Goal: Transaction & Acquisition: Subscribe to service/newsletter

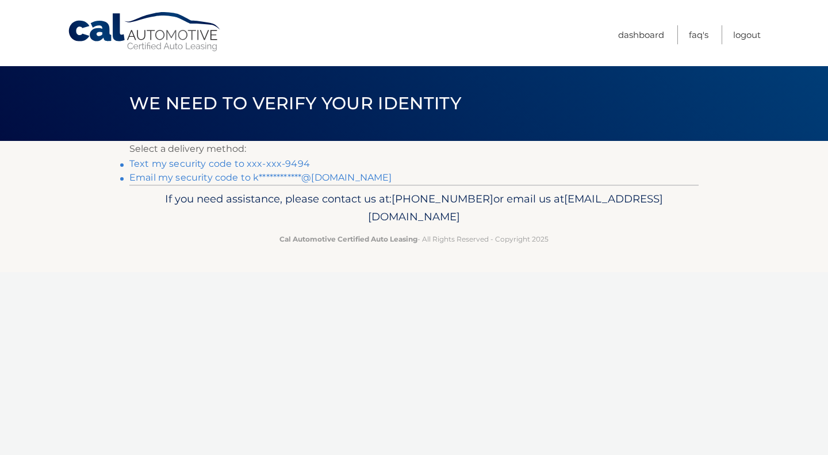
click at [276, 160] on link "Text my security code to xxx-xxx-9494" at bounding box center [219, 163] width 181 height 11
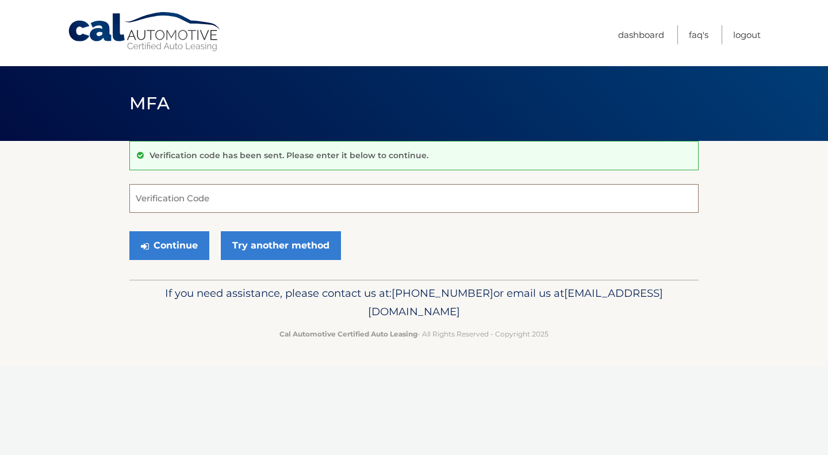
click at [232, 192] on input "Verification Code" at bounding box center [413, 198] width 569 height 29
type input "578703"
click at [149, 248] on button "Continue" at bounding box center [169, 245] width 80 height 29
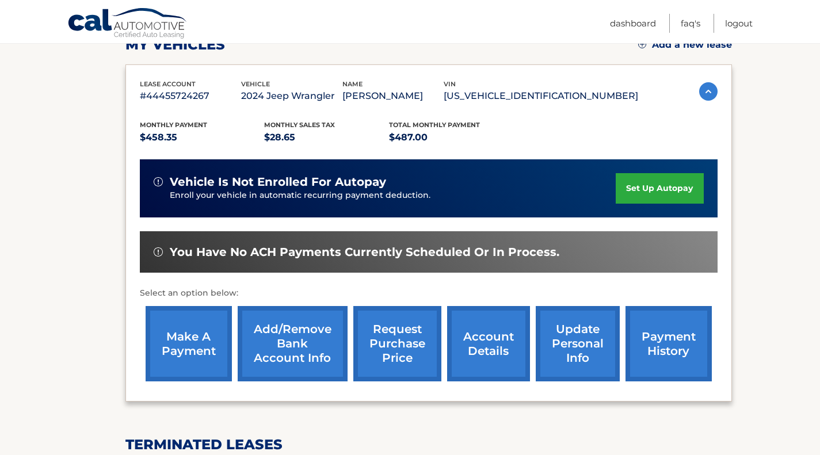
scroll to position [172, 0]
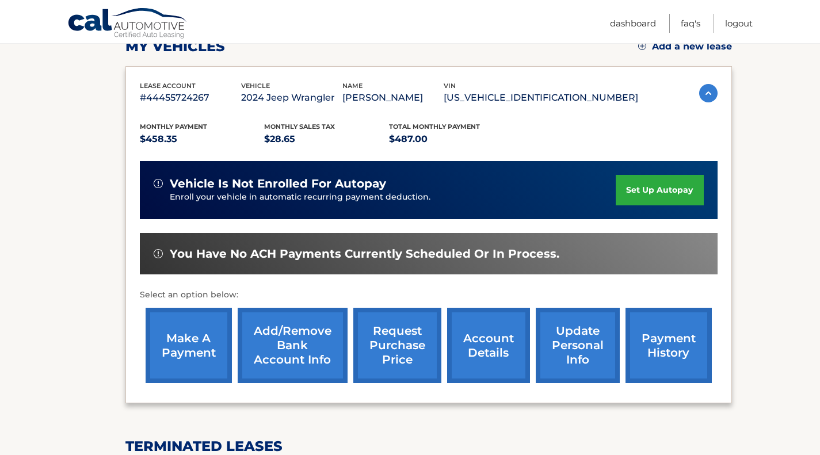
click at [662, 187] on link "set up autopay" at bounding box center [658, 190] width 87 height 30
click at [193, 355] on link "make a payment" at bounding box center [189, 345] width 86 height 75
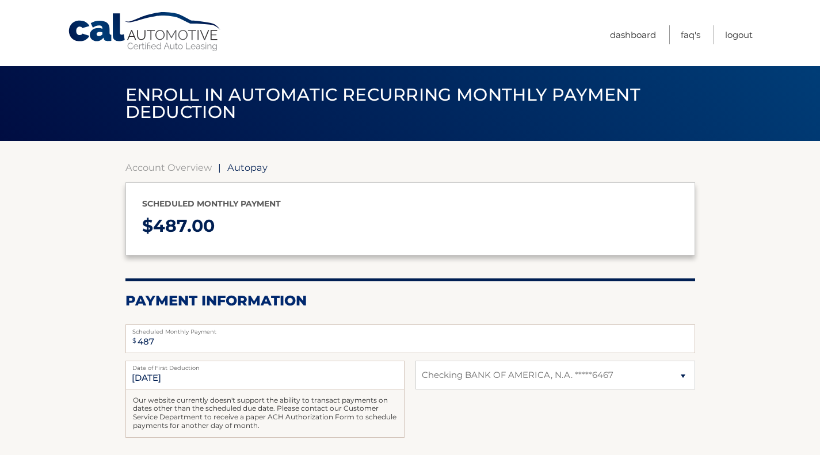
select select "YjJmZTIzODktYzIxNy00MmVlLTgwOTYtY2M5N2VjMWVmNzgw"
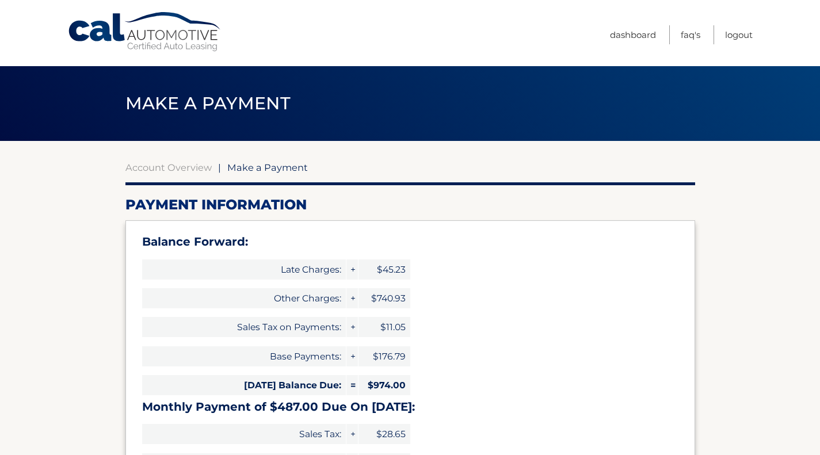
select select "YjJmZTIzODktYzIxNy00MmVlLTgwOTYtY2M5N2VjMWVmNzgw"
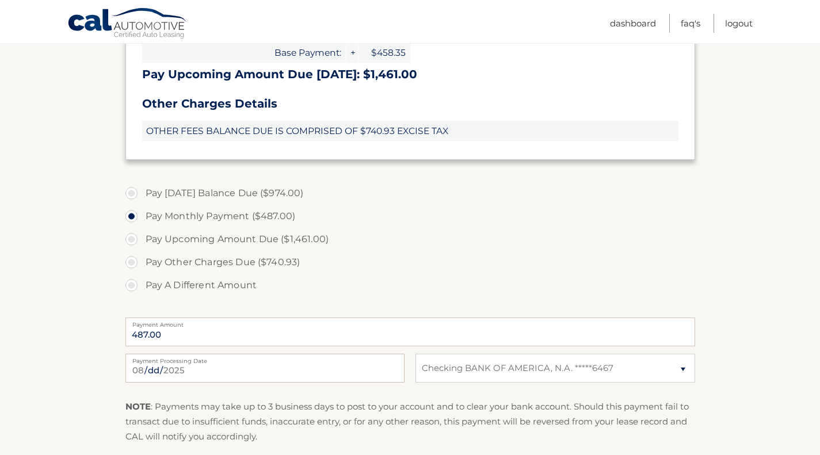
scroll to position [411, 0]
click at [224, 190] on label "Pay Today's Balance Due ($974.00)" at bounding box center [409, 192] width 569 height 23
click at [142, 190] on input "Pay Today's Balance Due ($974.00)" at bounding box center [136, 190] width 12 height 18
radio input "true"
type input "974.00"
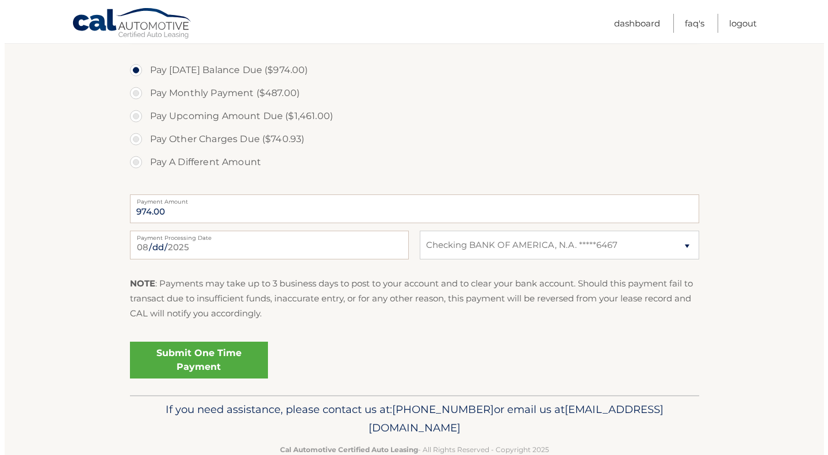
scroll to position [561, 0]
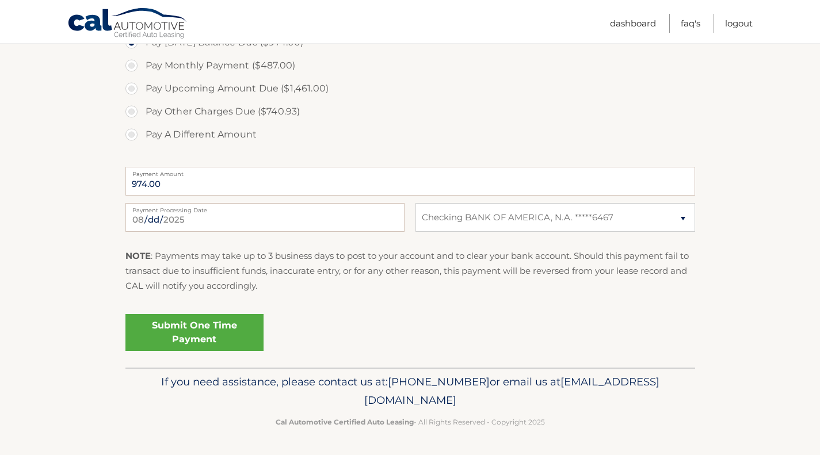
click at [181, 331] on link "Submit One Time Payment" at bounding box center [194, 332] width 138 height 37
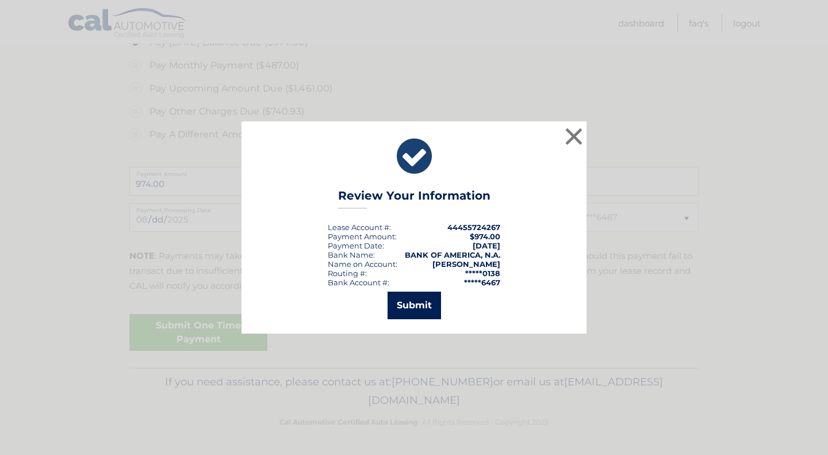
click at [416, 308] on button "Submit" at bounding box center [414, 306] width 53 height 28
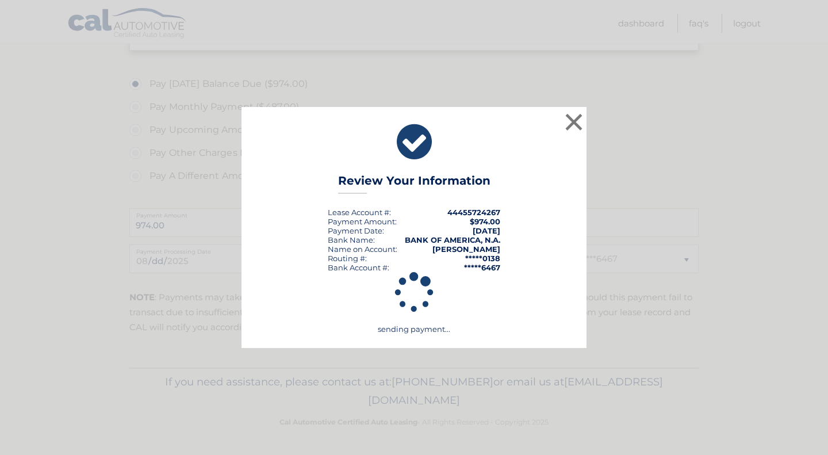
scroll to position [519, 0]
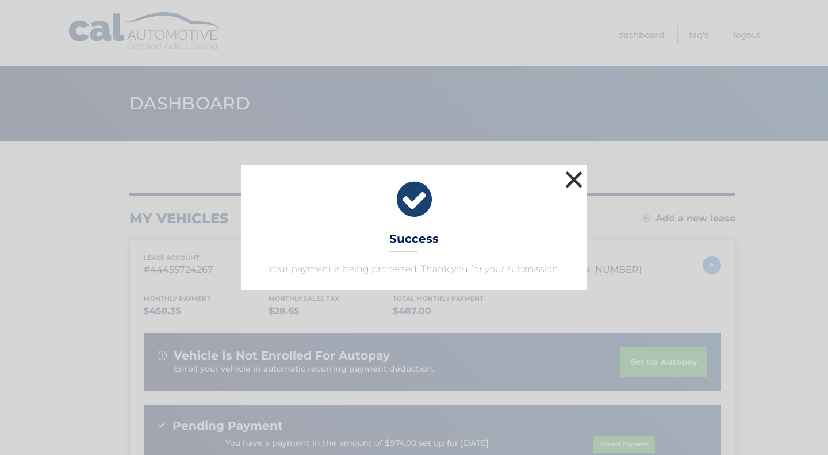
click at [570, 177] on button "×" at bounding box center [574, 179] width 23 height 23
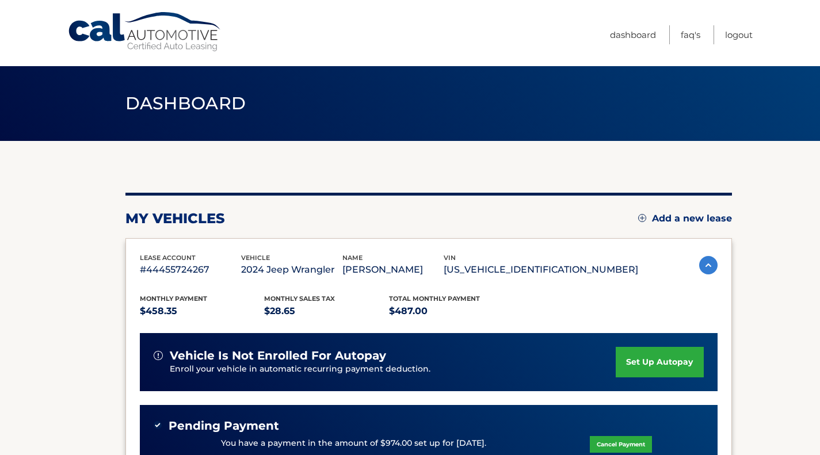
click at [634, 358] on link "set up autopay" at bounding box center [658, 362] width 87 height 30
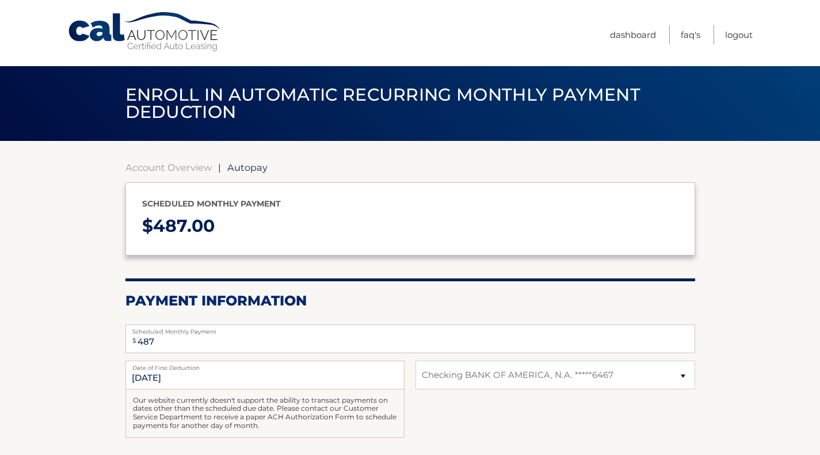
select select "YjJmZTIzODktYzIxNy00MmVlLTgwOTYtY2M5N2VjMWVmNzgw"
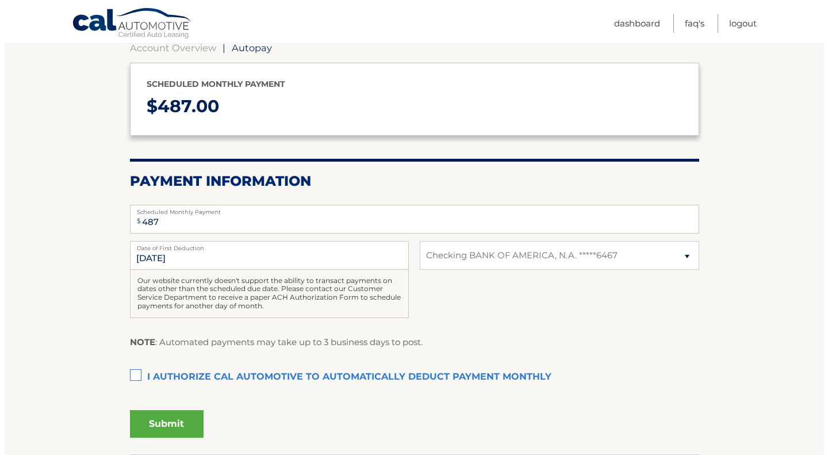
scroll to position [206, 0]
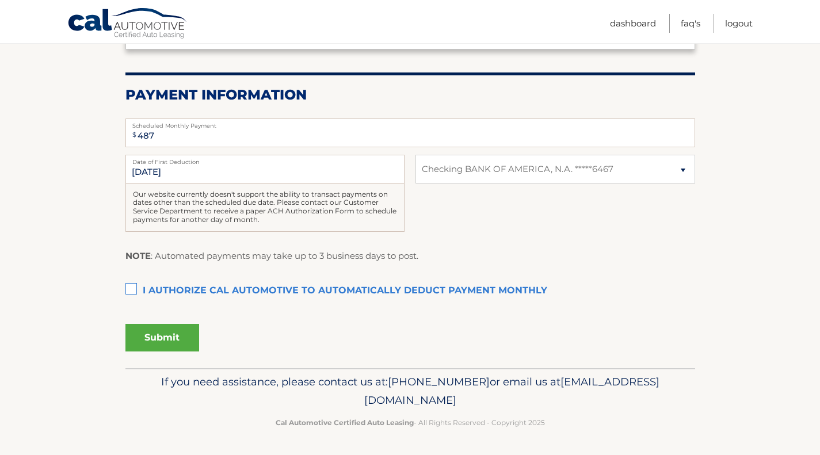
click at [135, 288] on label "I authorize cal automotive to automatically deduct payment monthly This checkbo…" at bounding box center [409, 291] width 569 height 23
click at [0, 0] on input "I authorize cal automotive to automatically deduct payment monthly This checkbo…" at bounding box center [0, 0] width 0 height 0
click at [175, 331] on button "Submit" at bounding box center [162, 338] width 74 height 28
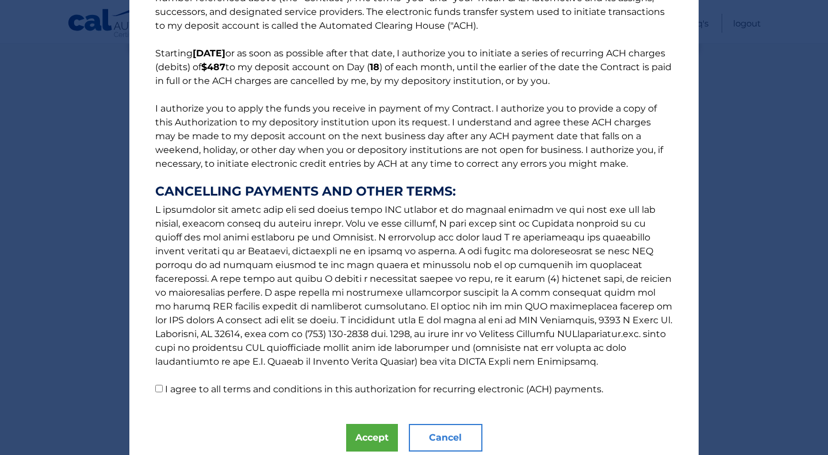
scroll to position [102, 0]
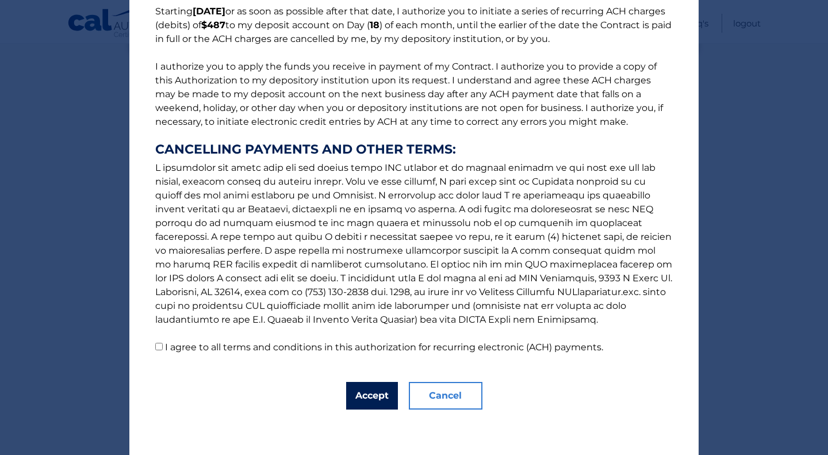
drag, startPoint x: 370, startPoint y: 397, endPoint x: 352, endPoint y: 305, distance: 93.2
click at [352, 305] on div "The words "I" "me" and "my" mean any identified Customer who signs this Authori…" at bounding box center [413, 176] width 569 height 557
click at [155, 350] on input "I agree to all terms and conditions in this authorization for recurring electro…" at bounding box center [158, 346] width 7 height 7
checkbox input "true"
click at [364, 389] on button "Accept" at bounding box center [372, 396] width 52 height 28
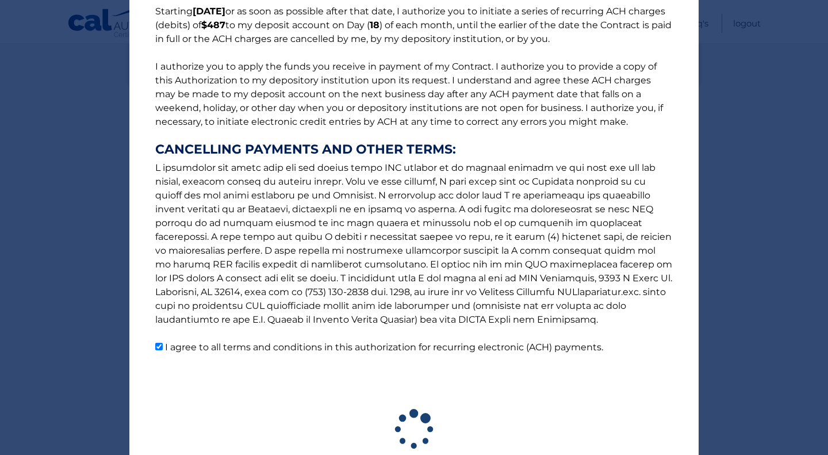
scroll to position [174, 0]
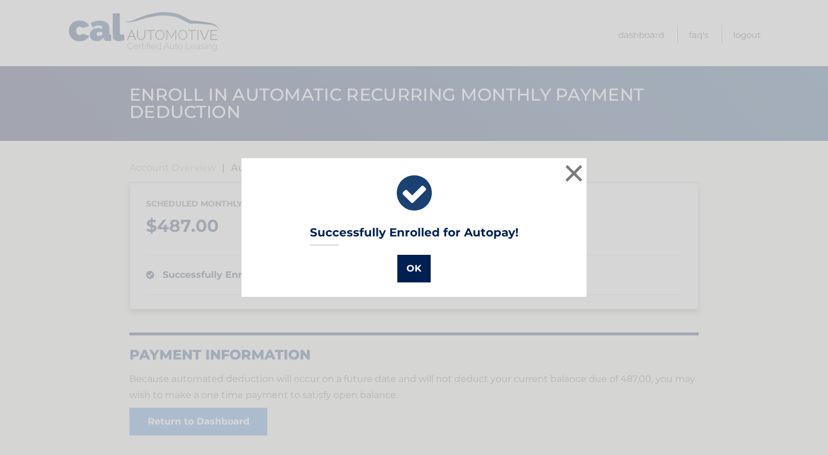
click at [403, 265] on button "OK" at bounding box center [413, 269] width 33 height 28
